Goal: Find specific page/section: Find specific page/section

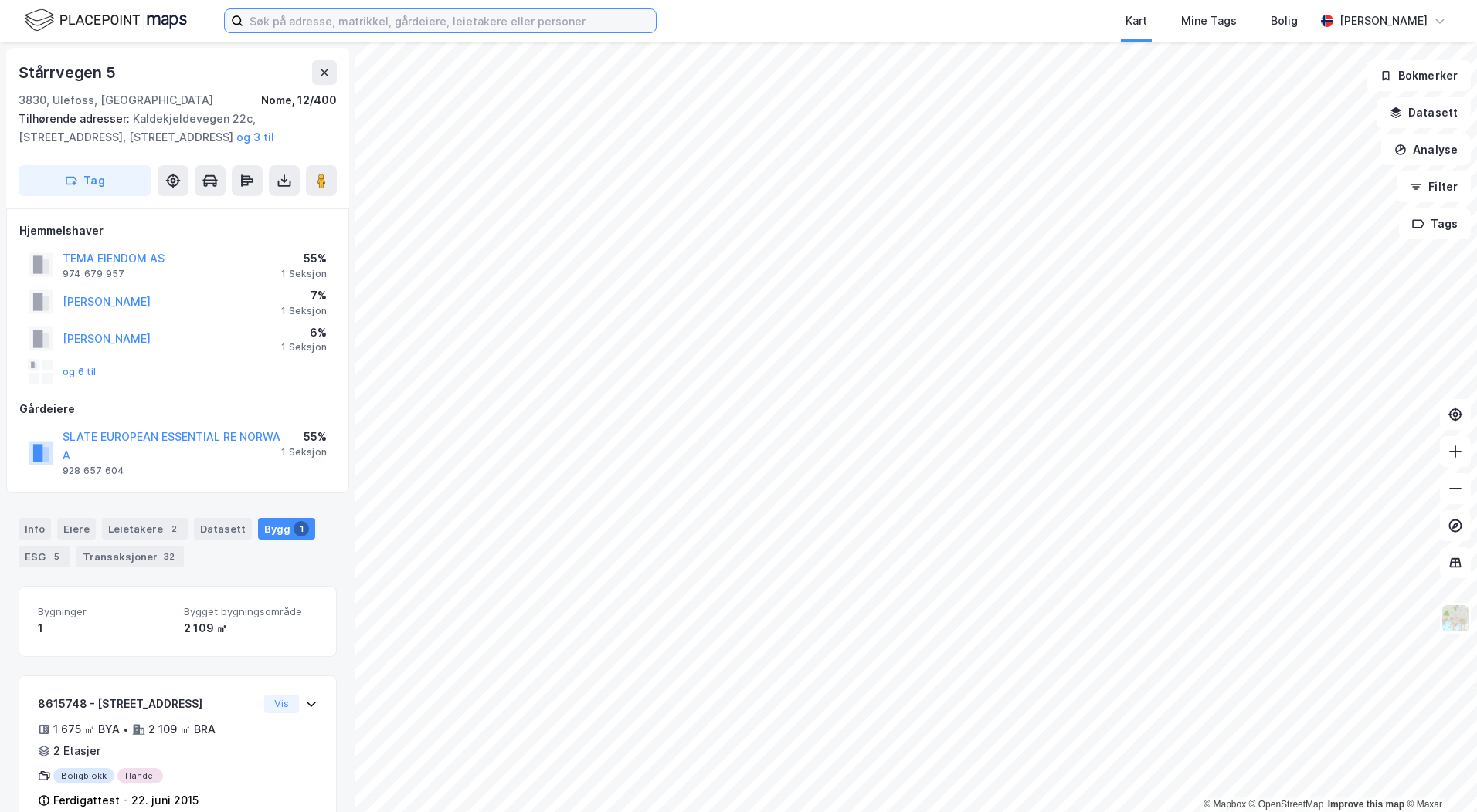
click at [283, 31] on input at bounding box center [449, 20] width 413 height 23
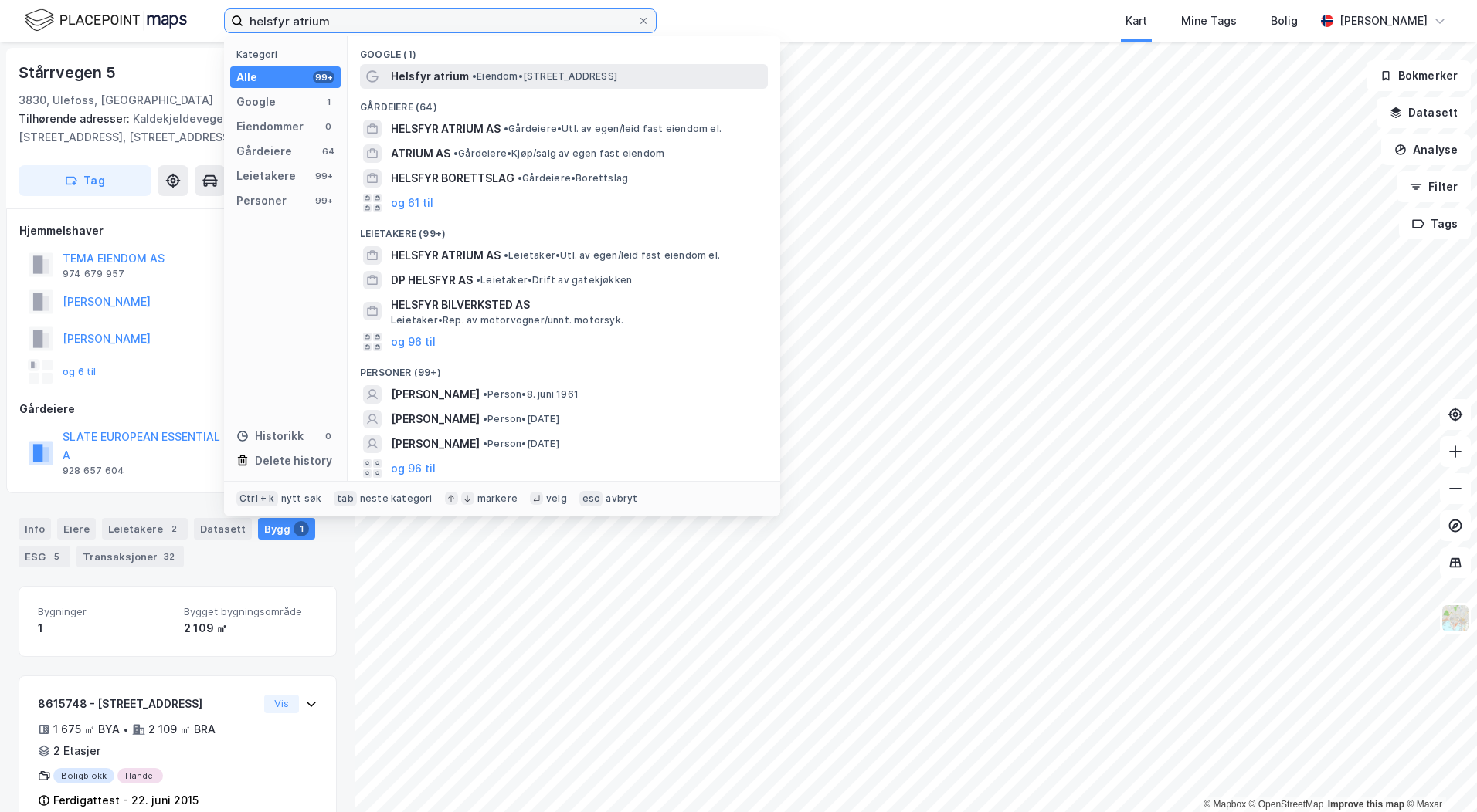
type input "helsfyr atrium"
click at [477, 75] on span "•" at bounding box center [474, 75] width 5 height 12
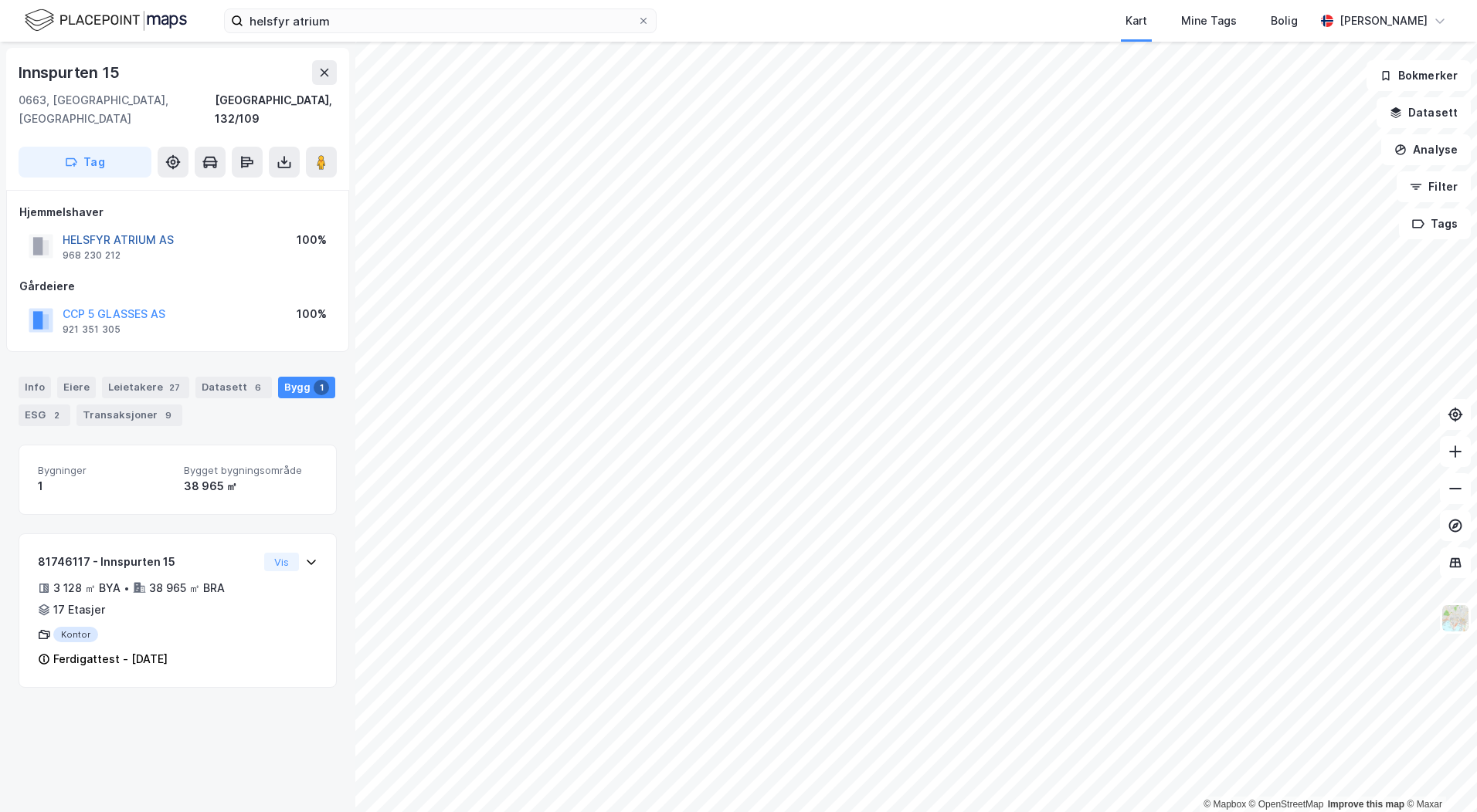
click at [0, 0] on button "HELSFYR ATRIUM AS" at bounding box center [0, 0] width 0 height 0
